Goal: Task Accomplishment & Management: Manage account settings

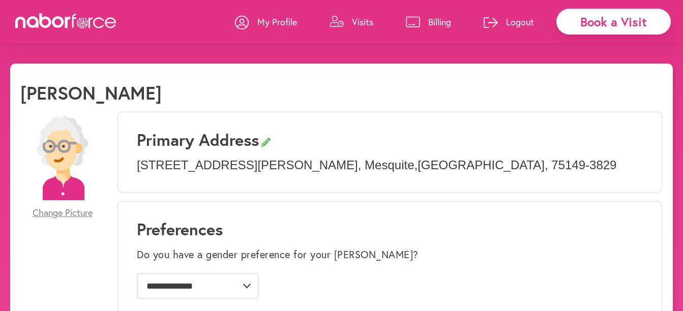
click at [352, 26] on p "Visits" at bounding box center [362, 22] width 21 height 12
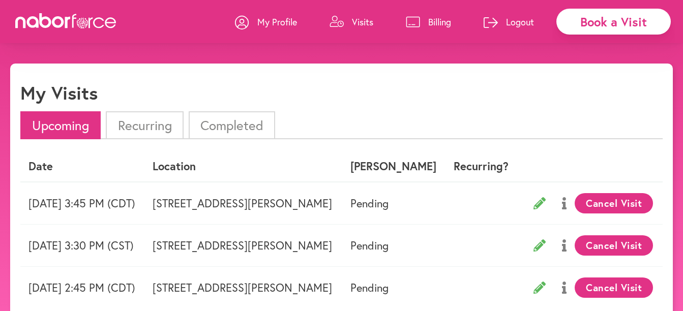
click at [421, 22] on link "Billing" at bounding box center [428, 22] width 45 height 31
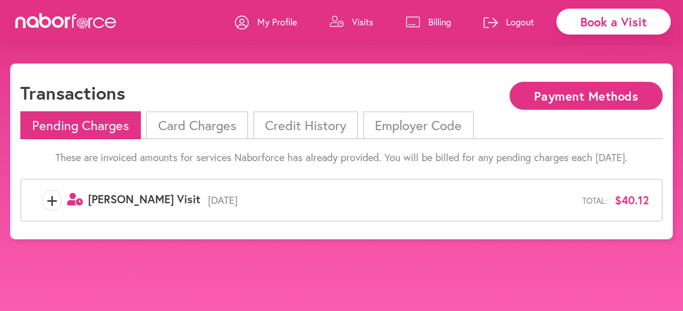
click at [357, 21] on p "Visits" at bounding box center [362, 22] width 21 height 12
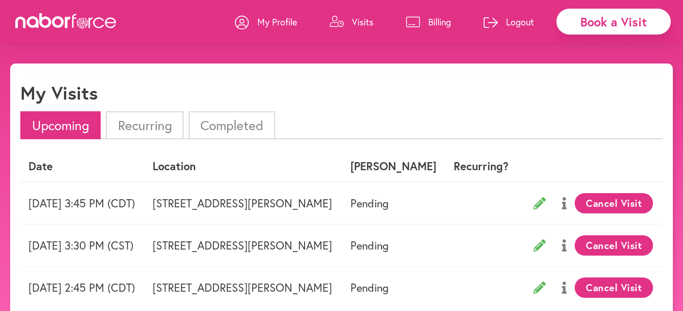
click at [147, 122] on li "Recurring" at bounding box center [144, 125] width 77 height 28
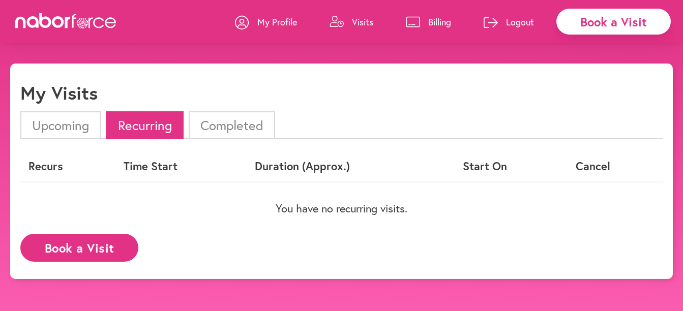
click at [72, 125] on li "Upcoming" at bounding box center [60, 125] width 80 height 28
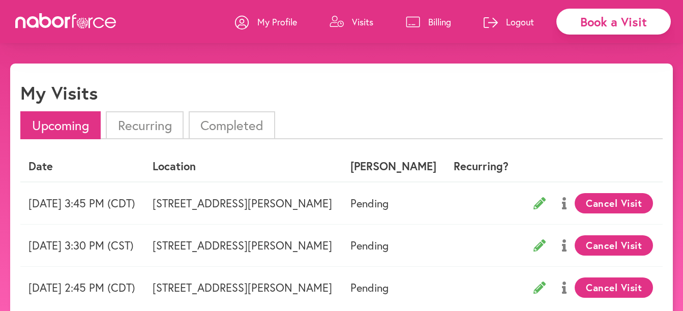
click at [122, 204] on td "[DATE] 3:45 PM (CDT)" at bounding box center [82, 203] width 124 height 43
